Goal: Task Accomplishment & Management: Manage account settings

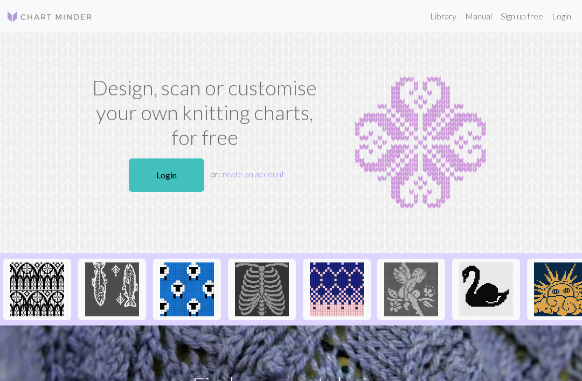
click at [167, 159] on link "Login" at bounding box center [166, 174] width 75 height 33
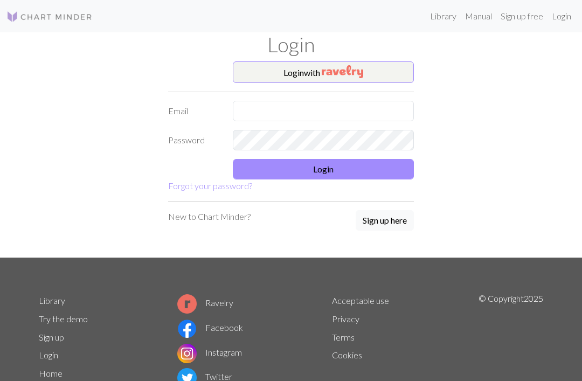
click at [350, 74] on img "button" at bounding box center [342, 71] width 41 height 13
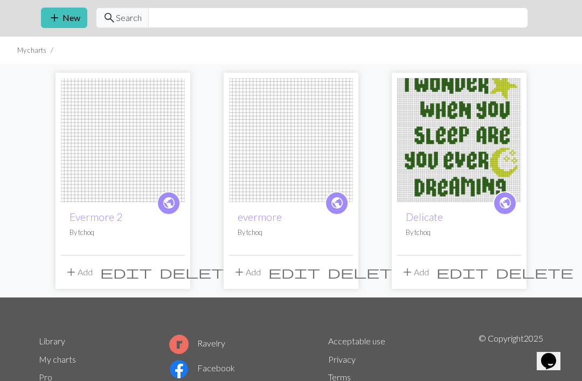
scroll to position [79, 0]
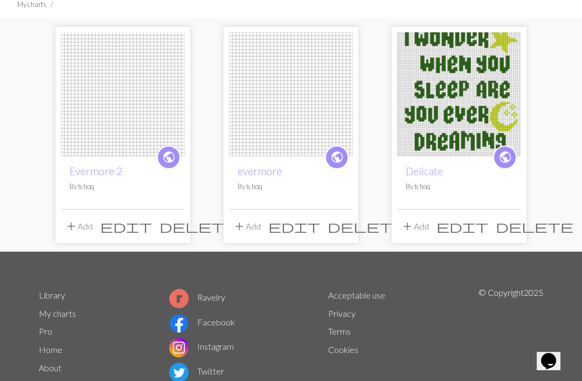
click at [292, 101] on img at bounding box center [291, 94] width 124 height 124
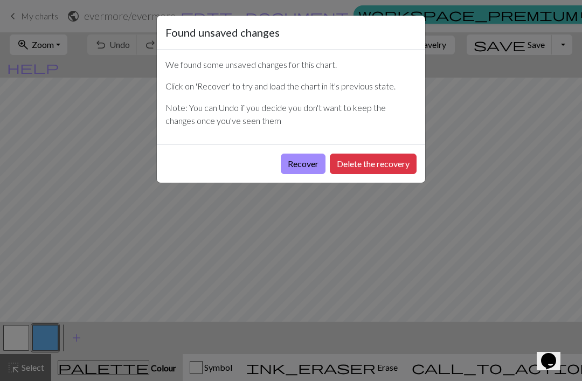
click at [395, 158] on button "Delete the recovery" at bounding box center [373, 164] width 87 height 20
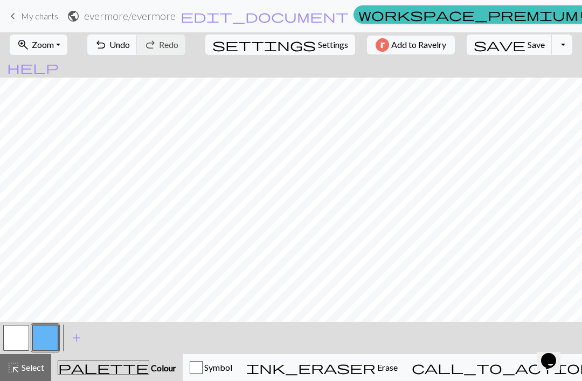
click at [15, 13] on span "keyboard_arrow_left" at bounding box center [12, 16] width 13 height 15
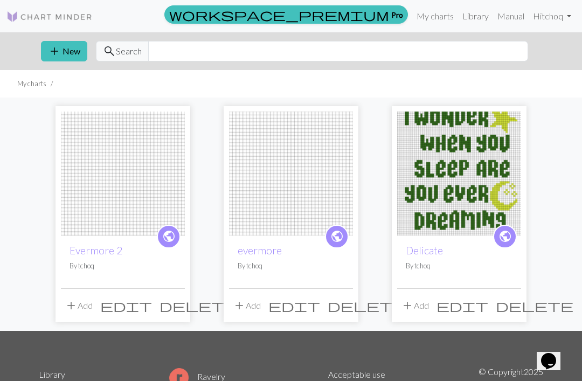
click at [117, 179] on img at bounding box center [123, 174] width 124 height 124
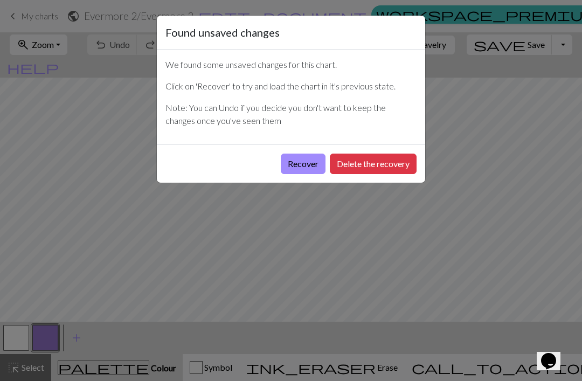
click at [297, 167] on button "Recover" at bounding box center [303, 164] width 45 height 20
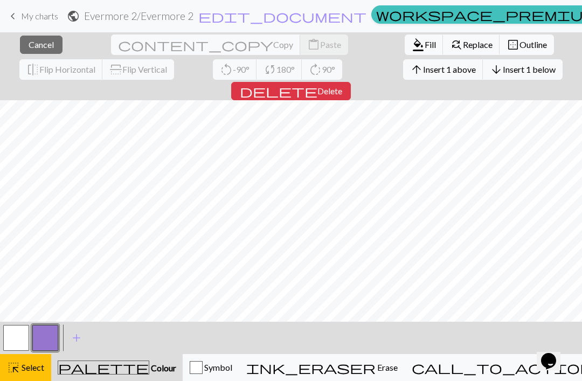
click at [11, 16] on span "keyboard_arrow_left" at bounding box center [12, 16] width 13 height 15
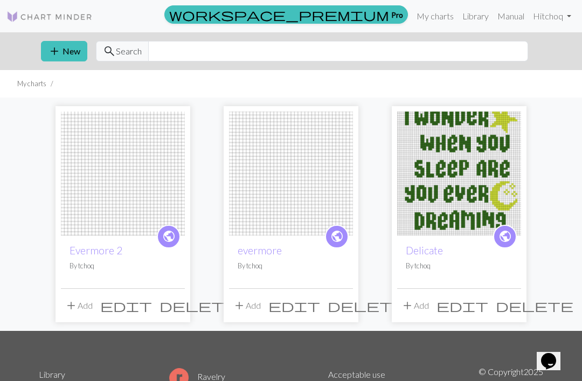
click at [315, 151] on img at bounding box center [291, 174] width 124 height 124
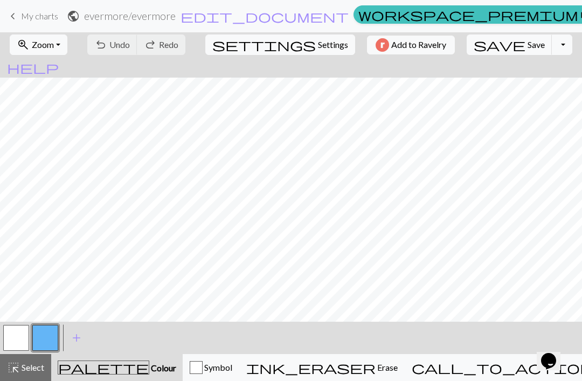
click at [24, 18] on span "My charts" at bounding box center [39, 16] width 37 height 10
